Goal: Navigation & Orientation: Go to known website

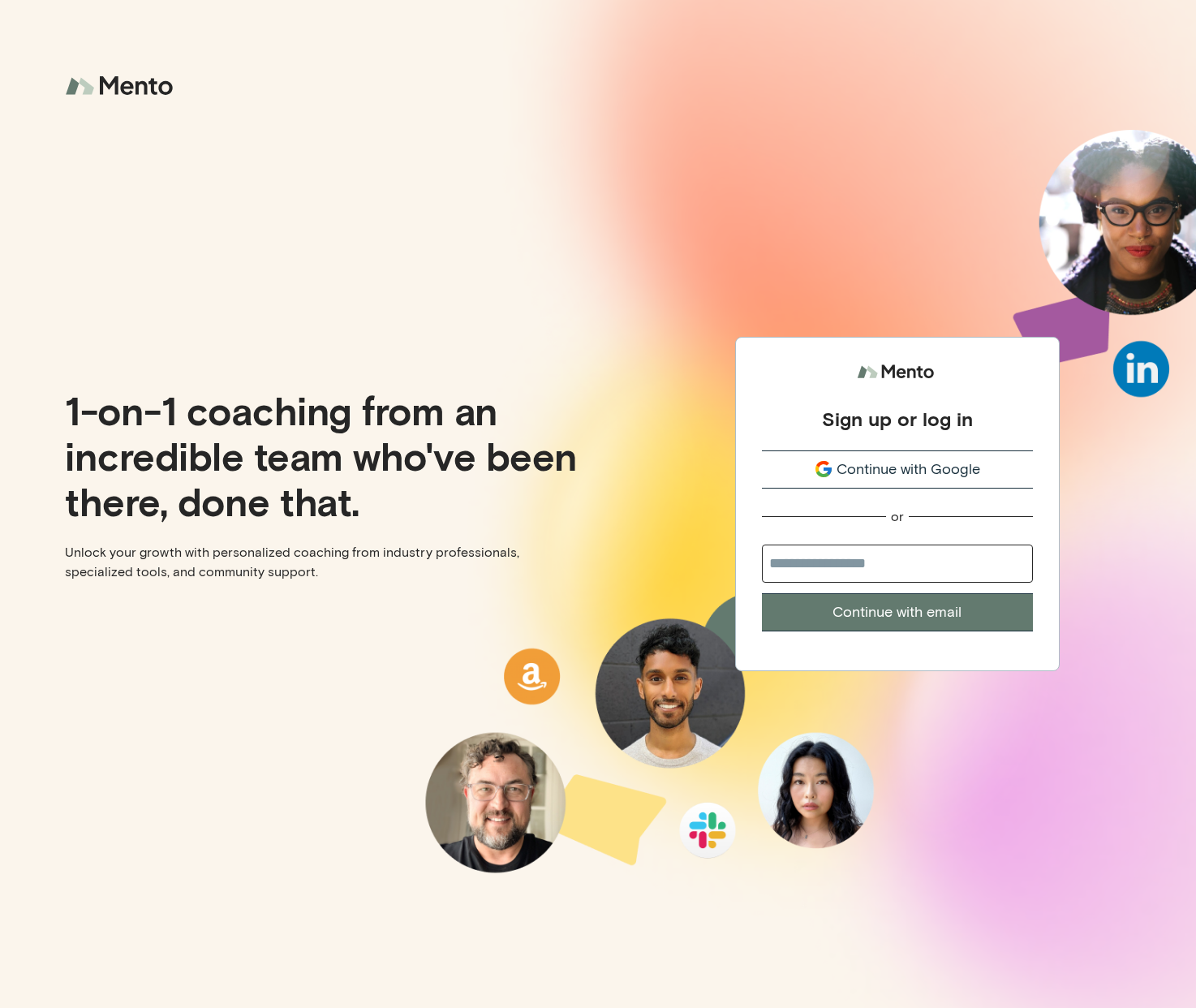
type input "**********"
click at [871, 570] on input "**********" at bounding box center [898, 563] width 271 height 38
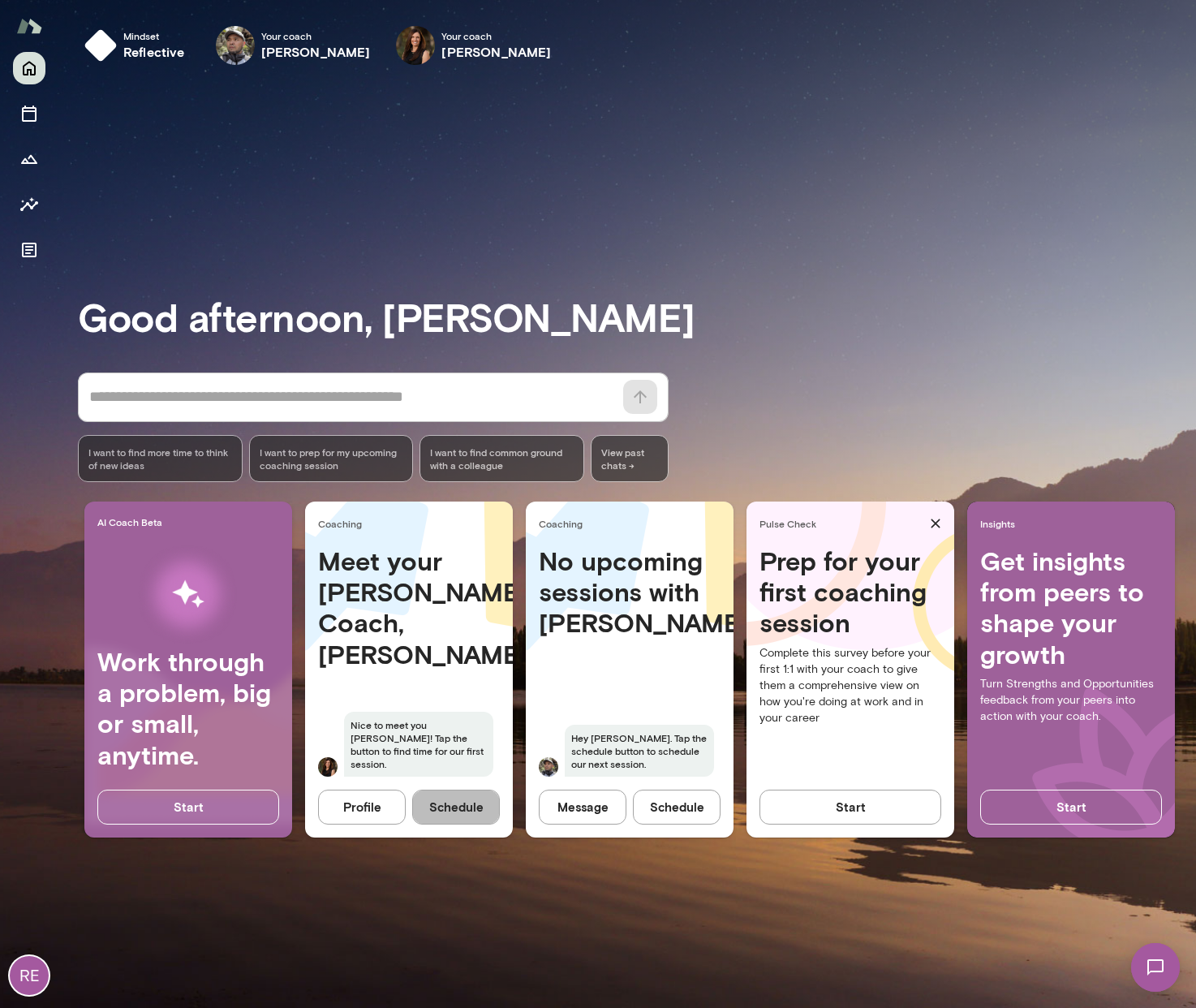
click at [448, 808] on button "Schedule" at bounding box center [456, 807] width 88 height 34
